Goal: Task Accomplishment & Management: Use online tool/utility

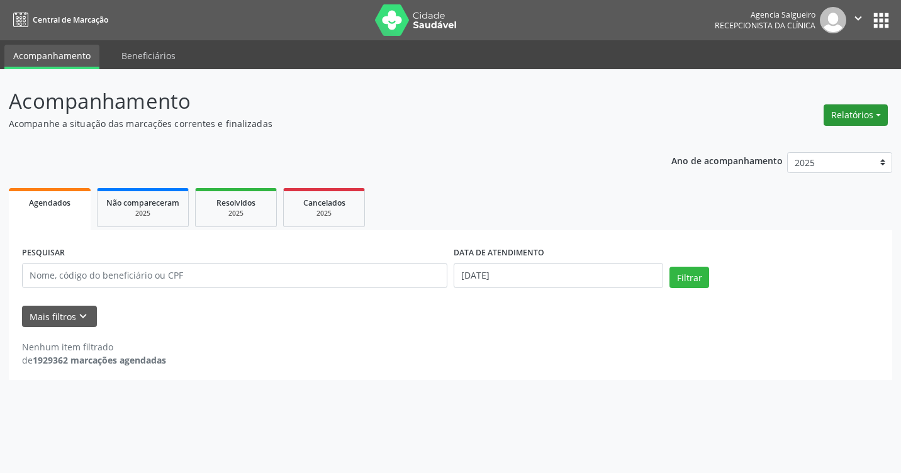
click at [880, 115] on button "Relatórios" at bounding box center [856, 114] width 64 height 21
click at [794, 144] on link "Agendamentos" at bounding box center [821, 142] width 135 height 18
select select "8"
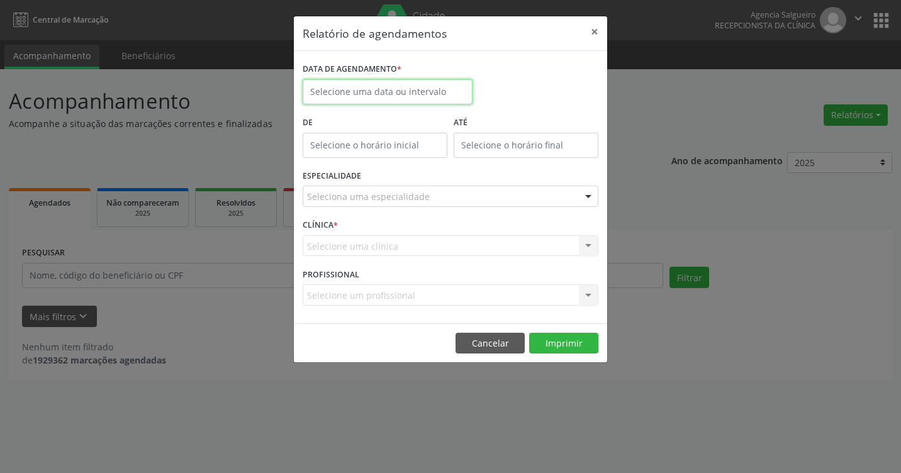
click at [358, 87] on input "text" at bounding box center [388, 91] width 170 height 25
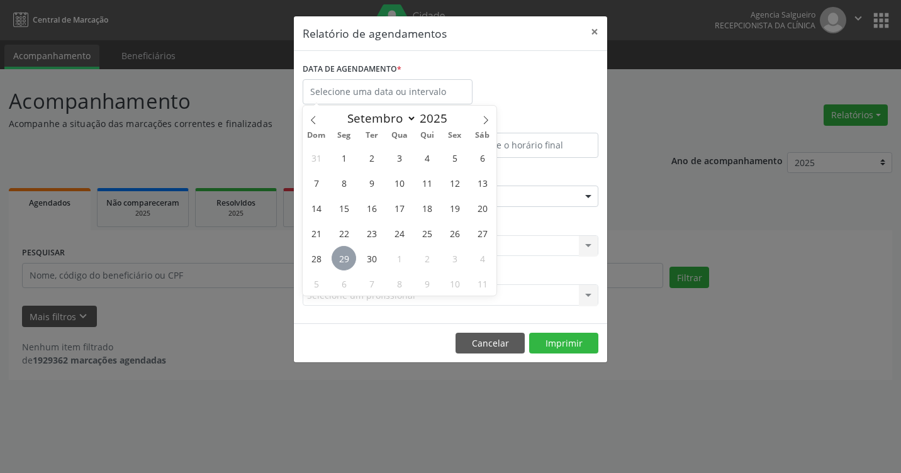
click at [338, 261] on span "29" at bounding box center [344, 258] width 25 height 25
type input "[DATE]"
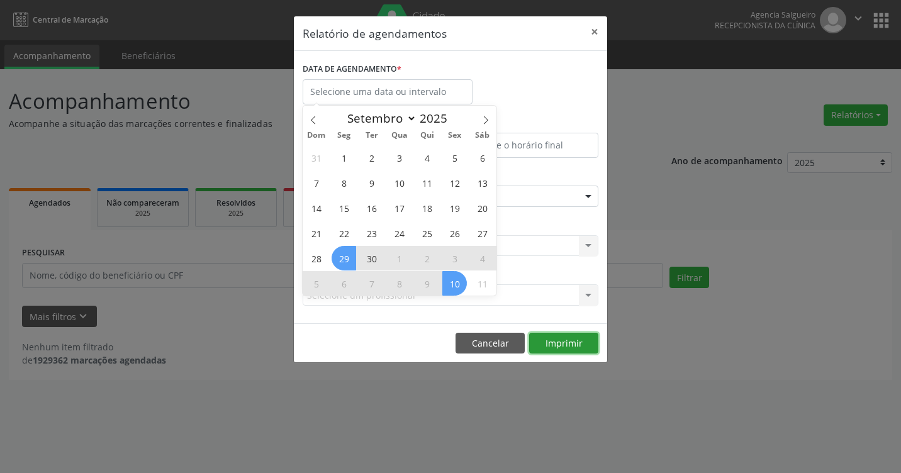
click at [569, 339] on button "Imprimir" at bounding box center [563, 343] width 69 height 21
select select "8"
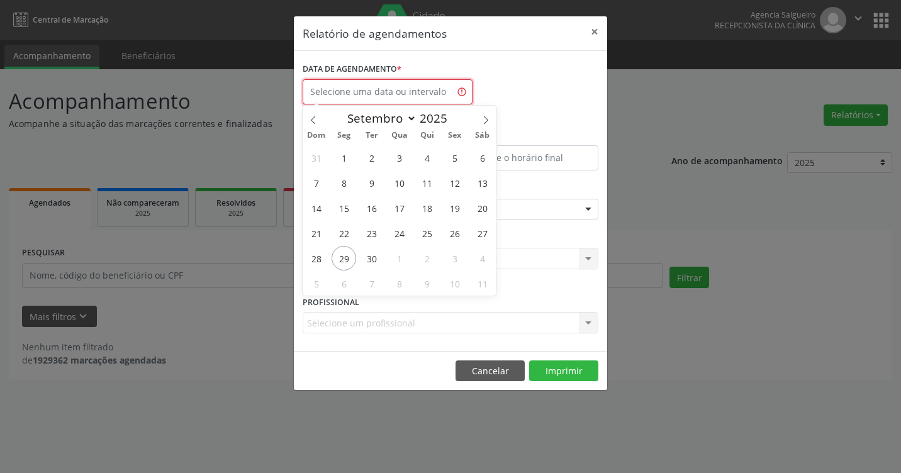
click at [373, 92] on input "text" at bounding box center [388, 91] width 170 height 25
click at [342, 264] on span "29" at bounding box center [344, 258] width 25 height 25
type input "[DATE]"
click at [342, 264] on span "29" at bounding box center [344, 258] width 25 height 25
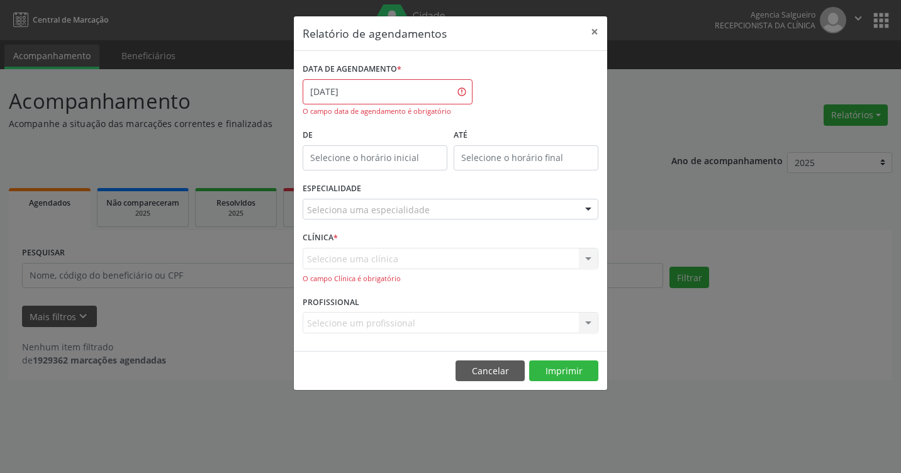
click at [587, 212] on div at bounding box center [588, 210] width 19 height 21
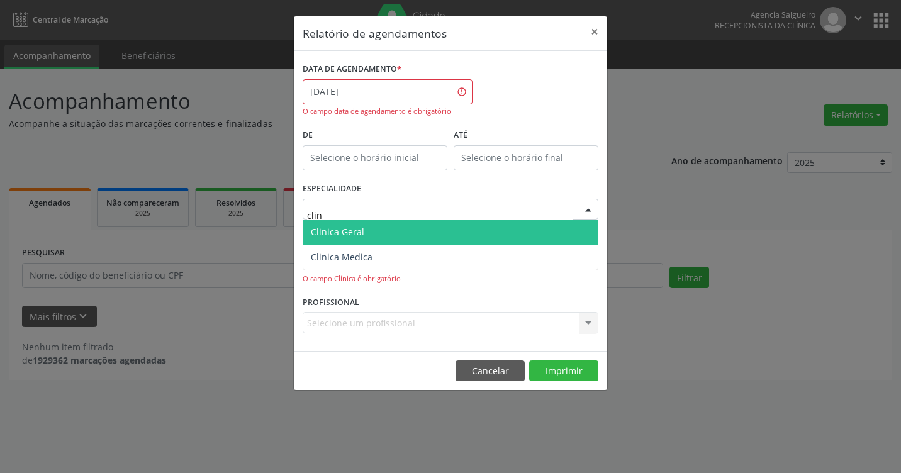
type input "clini"
click at [494, 235] on span "Clinica Geral" at bounding box center [450, 232] width 295 height 25
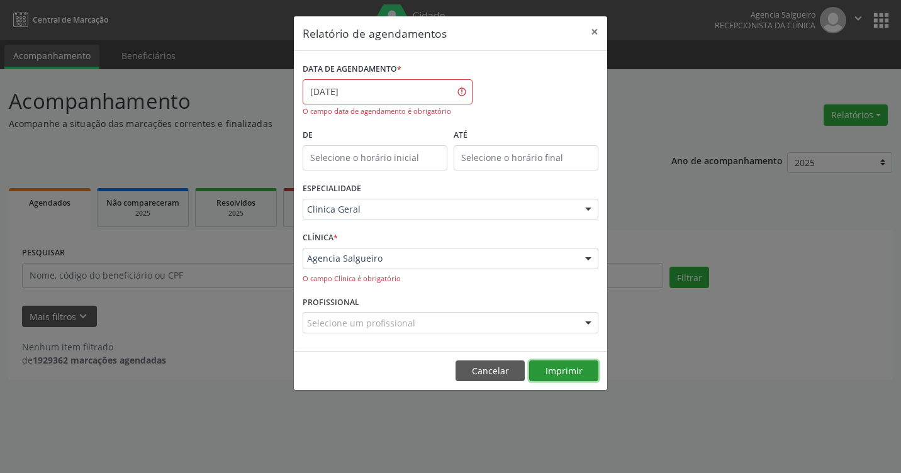
click at [563, 371] on button "Imprimir" at bounding box center [563, 371] width 69 height 21
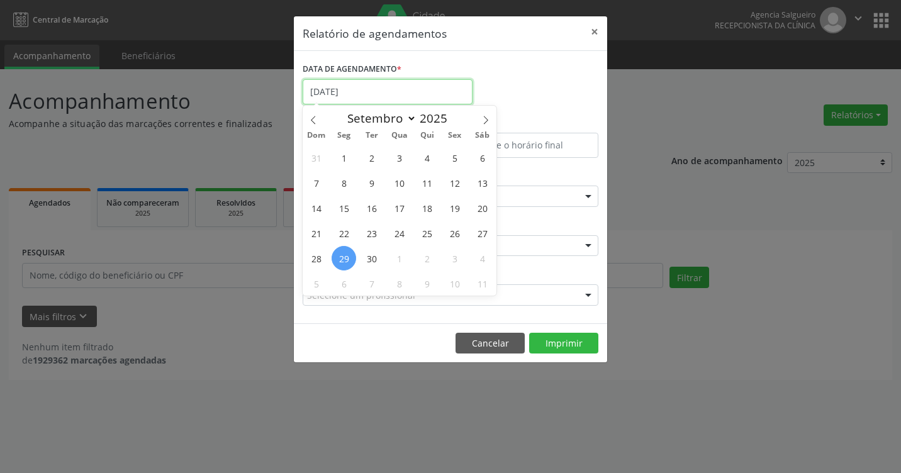
click at [359, 98] on input "[DATE]" at bounding box center [388, 91] width 170 height 25
click at [373, 261] on span "30" at bounding box center [371, 258] width 25 height 25
type input "[DATE]"
click at [373, 261] on span "30" at bounding box center [371, 258] width 25 height 25
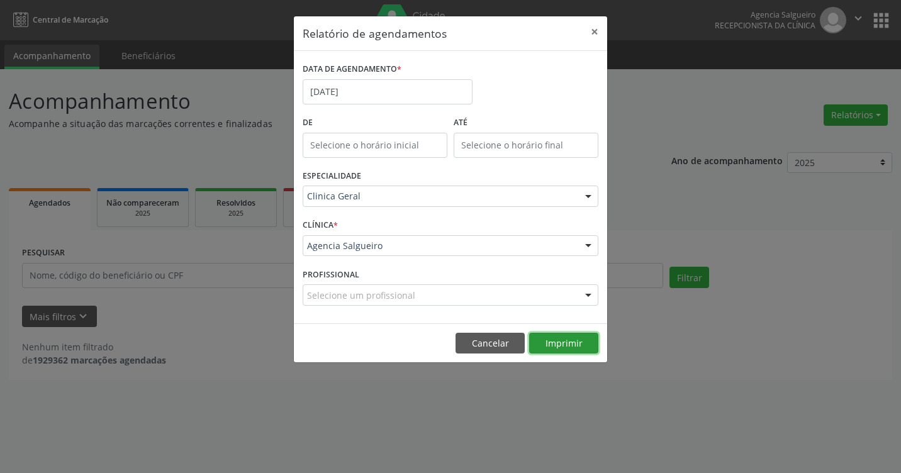
click at [571, 345] on button "Imprimir" at bounding box center [563, 343] width 69 height 21
click at [596, 28] on button "×" at bounding box center [594, 31] width 25 height 31
